Goal: Use online tool/utility: Utilize a website feature to perform a specific function

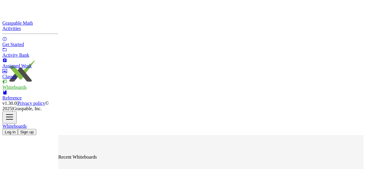
click at [18, 129] on button "Log in" at bounding box center [9, 132] width 15 height 6
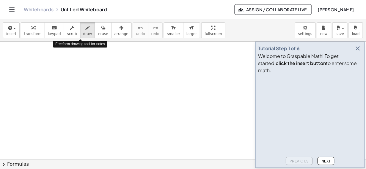
click at [86, 30] on icon "button" at bounding box center [88, 27] width 4 height 7
click at [359, 52] on icon "button" at bounding box center [357, 48] width 7 height 7
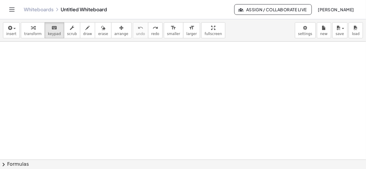
click at [52, 26] on icon "keyboard" at bounding box center [54, 27] width 6 height 7
click at [51, 29] on icon "keyboard" at bounding box center [54, 27] width 6 height 7
drag, startPoint x: 17, startPoint y: 55, endPoint x: 27, endPoint y: 64, distance: 13.3
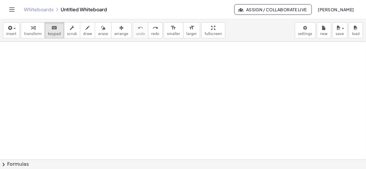
click at [14, 32] on span "insert" at bounding box center [11, 34] width 10 height 4
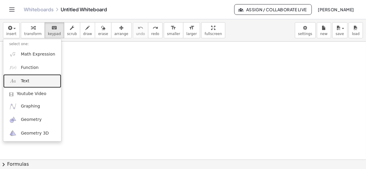
click at [28, 79] on span "Text" at bounding box center [25, 81] width 8 height 6
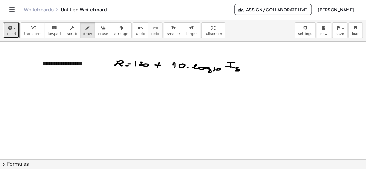
click at [12, 27] on span "button" at bounding box center [12, 28] width 1 height 4
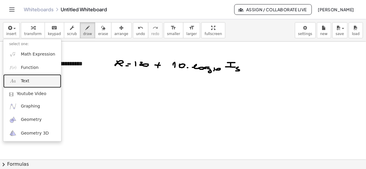
click at [25, 80] on span "Text" at bounding box center [25, 81] width 8 height 6
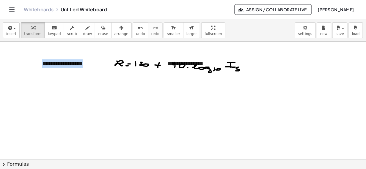
drag, startPoint x: 204, startPoint y: 54, endPoint x: 70, endPoint y: 86, distance: 138.1
click at [185, 65] on div "**********" at bounding box center [206, 63] width 89 height 20
drag, startPoint x: 189, startPoint y: 54, endPoint x: 190, endPoint y: 66, distance: 11.7
click at [190, 66] on div "**********" at bounding box center [206, 63] width 89 height 20
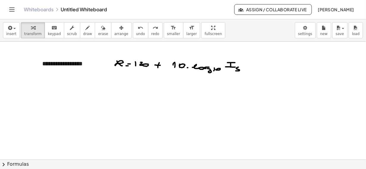
click at [10, 32] on span "insert" at bounding box center [11, 34] width 10 height 4
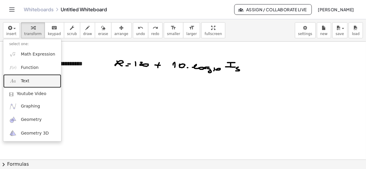
click at [21, 80] on span "Text" at bounding box center [25, 81] width 8 height 6
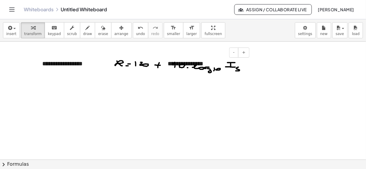
drag, startPoint x: 214, startPoint y: 52, endPoint x: 227, endPoint y: 54, distance: 12.9
click at [227, 54] on div "- +" at bounding box center [204, 53] width 89 height 10
click at [208, 59] on div "**********" at bounding box center [206, 63] width 89 height 20
click at [238, 56] on button "-" at bounding box center [233, 53] width 9 height 10
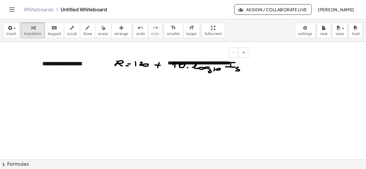
click at [217, 57] on div "- +" at bounding box center [204, 53] width 89 height 10
drag, startPoint x: 216, startPoint y: 59, endPoint x: 216, endPoint y: 55, distance: 4.5
click at [216, 60] on div "**********" at bounding box center [206, 63] width 89 height 20
drag, startPoint x: 216, startPoint y: 53, endPoint x: 221, endPoint y: 55, distance: 5.2
click at [221, 55] on div "- +" at bounding box center [204, 53] width 89 height 10
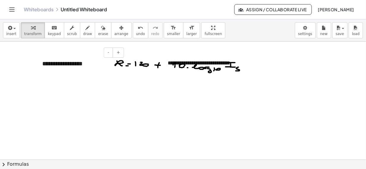
click at [124, 69] on div "**********" at bounding box center [80, 63] width 89 height 20
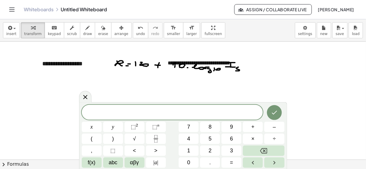
drag, startPoint x: 140, startPoint y: 63, endPoint x: 130, endPoint y: 68, distance: 11.2
click at [82, 99] on icon at bounding box center [85, 96] width 7 height 7
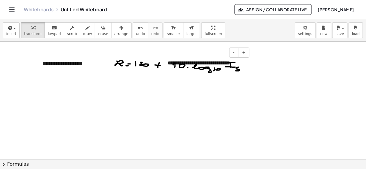
click at [220, 58] on div "**********" at bounding box center [206, 63] width 89 height 20
drag, startPoint x: 244, startPoint y: 60, endPoint x: 246, endPoint y: 73, distance: 12.9
drag, startPoint x: 247, startPoint y: 73, endPoint x: 249, endPoint y: 81, distance: 8.4
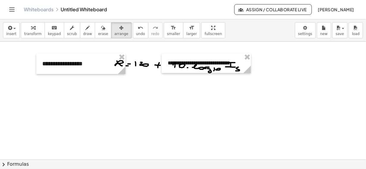
drag, startPoint x: 109, startPoint y: 27, endPoint x: 148, endPoint y: 44, distance: 42.4
click at [148, 44] on div "**********" at bounding box center [183, 94] width 366 height 150
click at [119, 26] on icon "button" at bounding box center [121, 27] width 4 height 7
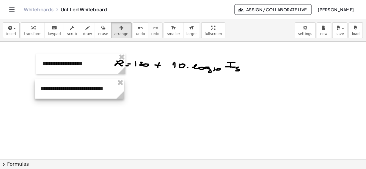
drag, startPoint x: 179, startPoint y: 60, endPoint x: 52, endPoint y: 86, distance: 129.4
click at [52, 86] on div at bounding box center [79, 89] width 89 height 20
drag, startPoint x: 154, startPoint y: 63, endPoint x: 169, endPoint y: 61, distance: 15.0
click at [114, 32] on span "arrange" at bounding box center [121, 34] width 14 height 4
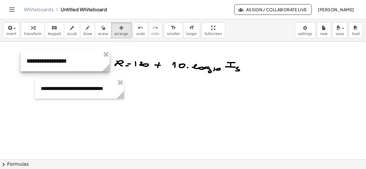
drag, startPoint x: 97, startPoint y: 60, endPoint x: 82, endPoint y: 57, distance: 16.1
click at [82, 57] on div at bounding box center [64, 61] width 89 height 20
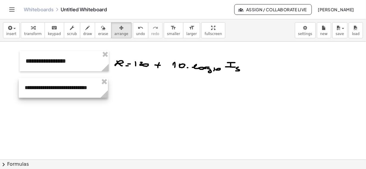
drag, startPoint x: 85, startPoint y: 89, endPoint x: 70, endPoint y: 88, distance: 15.5
click at [70, 88] on div at bounding box center [63, 88] width 89 height 20
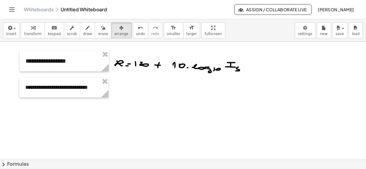
click at [119, 28] on icon "button" at bounding box center [121, 27] width 4 height 7
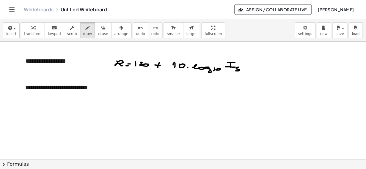
click at [83, 32] on span "draw" at bounding box center [87, 34] width 9 height 4
click at [83, 31] on button "draw" at bounding box center [87, 30] width 15 height 16
click at [13, 28] on span "button" at bounding box center [14, 28] width 2 height 1
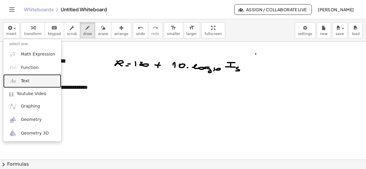
click at [21, 79] on span "Text" at bounding box center [25, 81] width 8 height 6
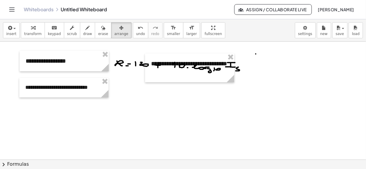
click at [114, 29] on div "button" at bounding box center [121, 27] width 14 height 7
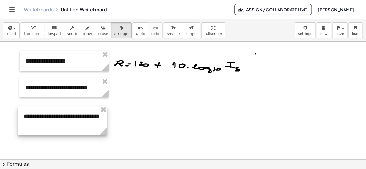
drag, startPoint x: 198, startPoint y: 79, endPoint x: 71, endPoint y: 132, distance: 137.6
click at [71, 132] on div at bounding box center [62, 120] width 89 height 29
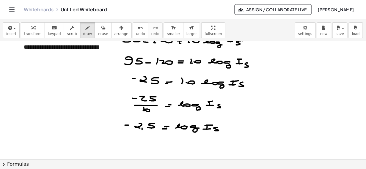
scroll to position [81, 0]
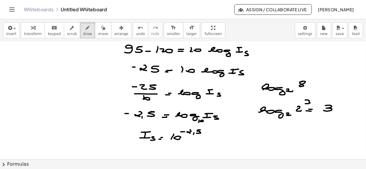
click at [98, 30] on div "button" at bounding box center [103, 27] width 10 height 7
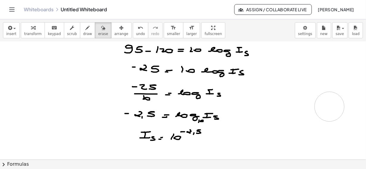
drag, startPoint x: 278, startPoint y: 89, endPoint x: 329, endPoint y: 106, distance: 54.2
click at [329, 106] on div at bounding box center [183, 98] width 366 height 275
drag, startPoint x: 97, startPoint y: 27, endPoint x: 203, endPoint y: 26, distance: 105.8
click at [98, 27] on div "button" at bounding box center [103, 27] width 10 height 7
click at [248, 54] on div at bounding box center [183, 98] width 366 height 275
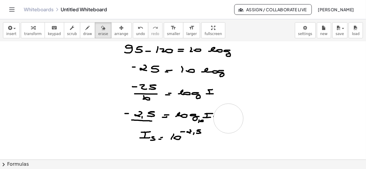
drag, startPoint x: 245, startPoint y: 70, endPoint x: 228, endPoint y: 118, distance: 50.4
click at [228, 118] on div at bounding box center [183, 98] width 366 height 275
click at [101, 31] on icon "button" at bounding box center [103, 27] width 4 height 7
drag, startPoint x: 150, startPoint y: 139, endPoint x: 143, endPoint y: 140, distance: 7.5
click at [143, 140] on div at bounding box center [183, 98] width 366 height 275
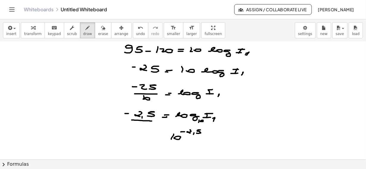
click at [86, 28] on icon "button" at bounding box center [88, 27] width 4 height 7
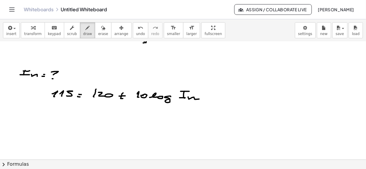
scroll to position [192, 0]
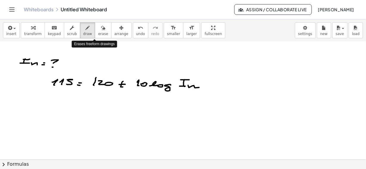
click at [98, 28] on div "button" at bounding box center [103, 27] width 10 height 7
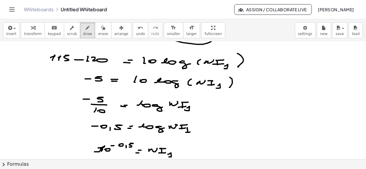
scroll to position [246, 0]
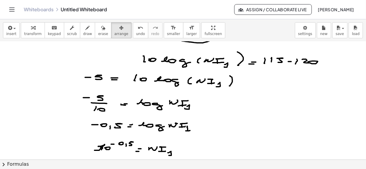
click at [119, 27] on icon "button" at bounding box center [121, 27] width 4 height 7
click at [102, 75] on div at bounding box center [183, 32] width 366 height 473
drag, startPoint x: 98, startPoint y: 77, endPoint x: 101, endPoint y: 82, distance: 5.2
click at [101, 82] on div at bounding box center [183, 32] width 366 height 473
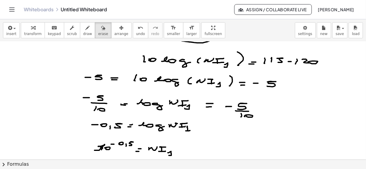
click at [101, 27] on icon "button" at bounding box center [103, 27] width 4 height 7
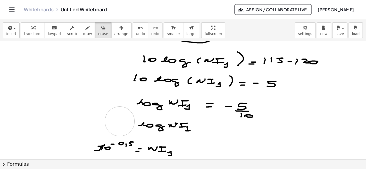
drag, startPoint x: 91, startPoint y: 78, endPoint x: 120, endPoint y: 122, distance: 52.3
click at [120, 122] on div at bounding box center [183, 32] width 366 height 473
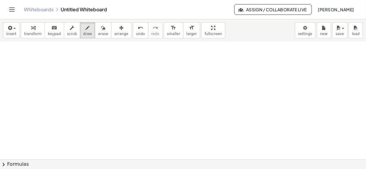
scroll to position [460, 0]
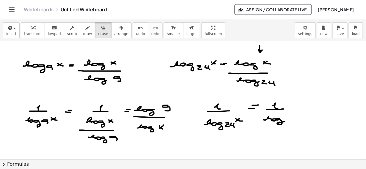
click at [98, 24] on div "button" at bounding box center [103, 27] width 10 height 7
drag, startPoint x: 274, startPoint y: 119, endPoint x: 275, endPoint y: 111, distance: 8.4
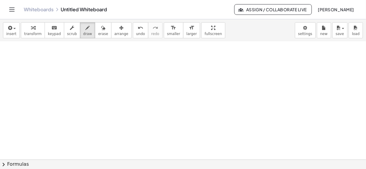
scroll to position [576, 0]
